Goal: Task Accomplishment & Management: Manage account settings

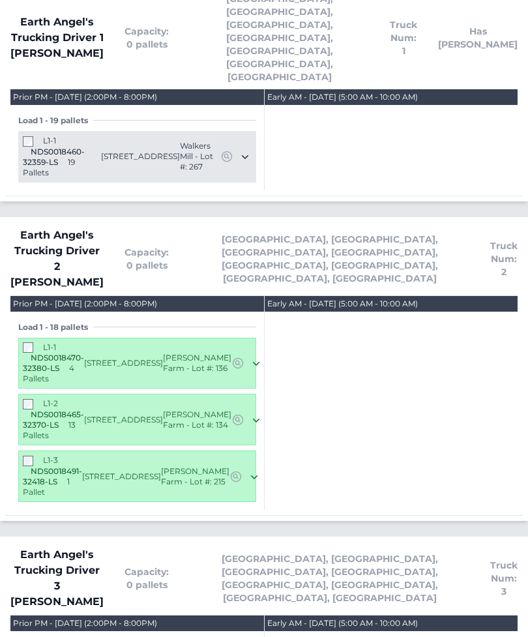
scroll to position [1592, 0]
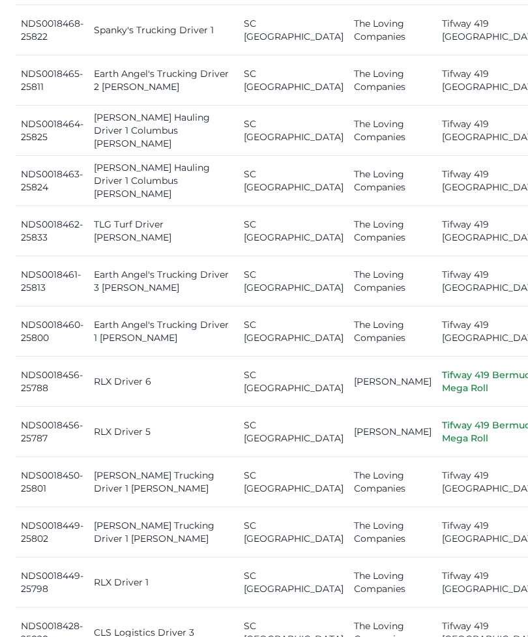
scroll to position [1258, 0]
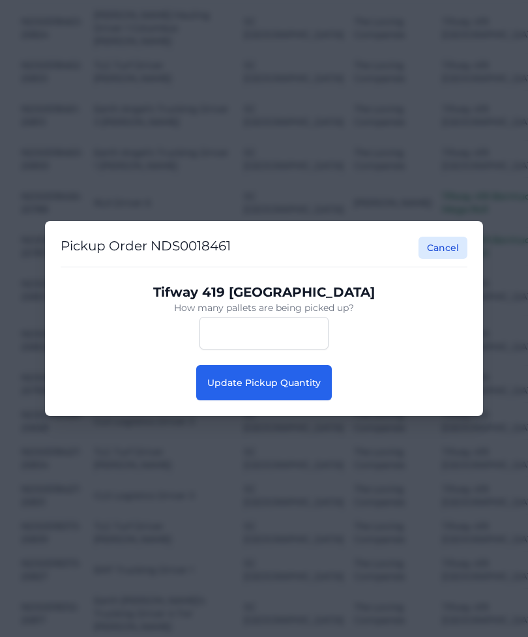
click at [287, 401] on button "Update Pickup Quantity" at bounding box center [264, 382] width 136 height 35
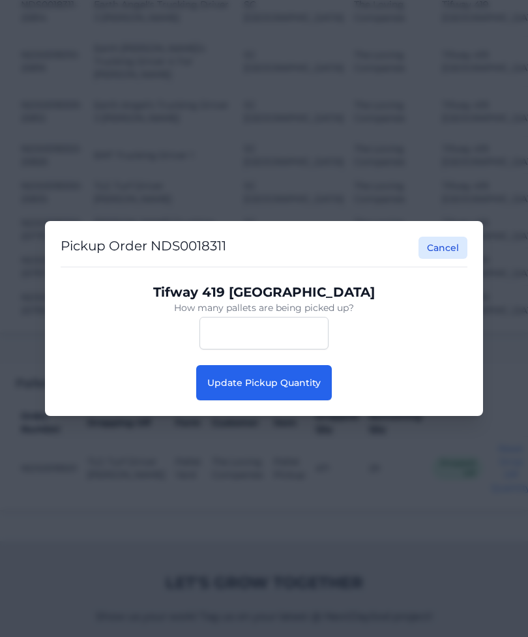
click at [279, 401] on button "Update Pickup Quantity" at bounding box center [264, 382] width 136 height 35
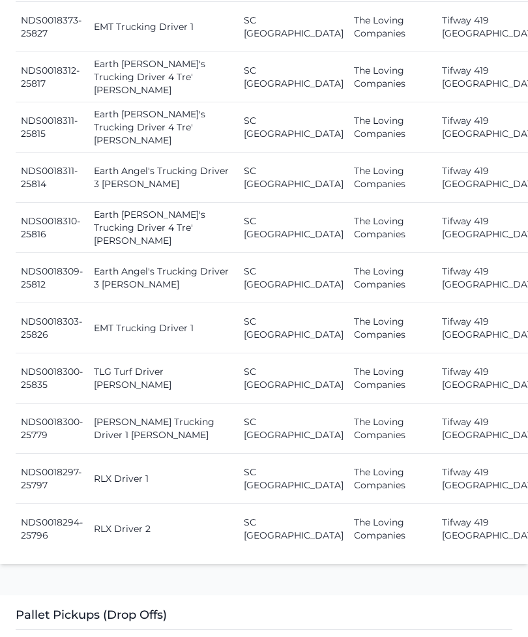
scroll to position [2054, 0]
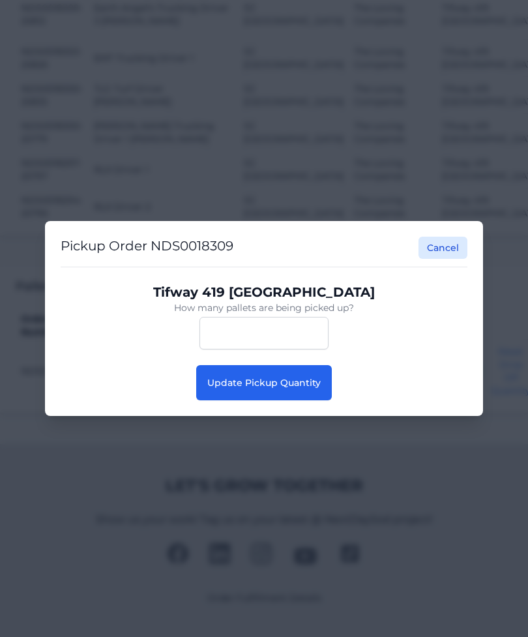
click at [301, 401] on button "Update Pickup Quantity" at bounding box center [264, 382] width 136 height 35
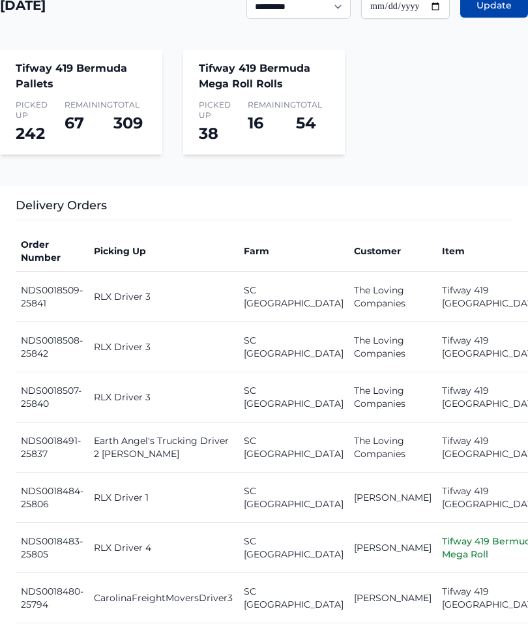
scroll to position [375, 0]
